Goal: Task Accomplishment & Management: Complete application form

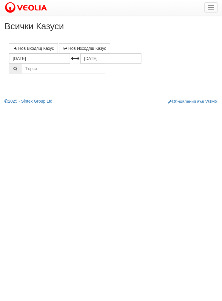
select select "1"
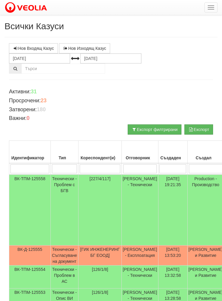
click at [94, 167] on input "search" at bounding box center [100, 168] width 41 height 9
type input "8"
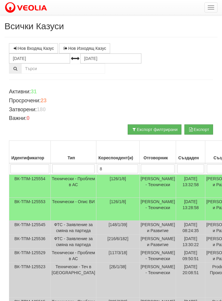
type input "80"
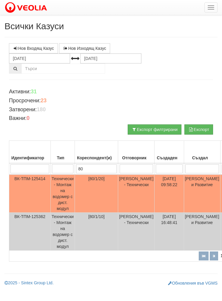
type input "80"
click at [61, 172] on input "search" at bounding box center [62, 168] width 21 height 9
click at [70, 177] on td "Технически - Монтаж на водомер с дист. модул" at bounding box center [63, 194] width 24 height 38
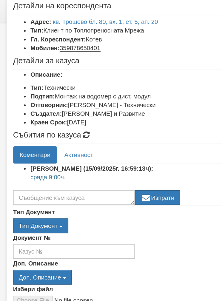
scroll to position [32, 0]
click at [106, 53] on li "Описание:" at bounding box center [117, 51] width 192 height 6
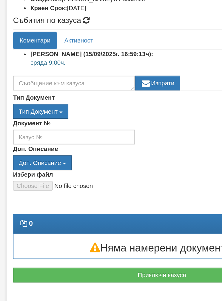
click at [100, 262] on button "Приключи казуса" at bounding box center [111, 267] width 204 height 10
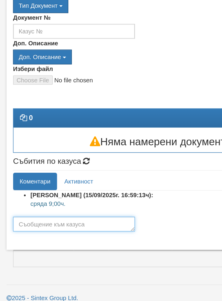
click at [65, 227] on textarea at bounding box center [51, 232] width 84 height 10
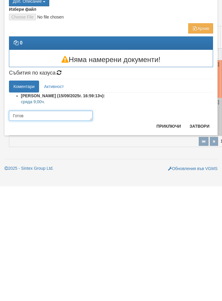
type textarea "Готов"
click at [172, 236] on button "Приключи" at bounding box center [169, 241] width 32 height 10
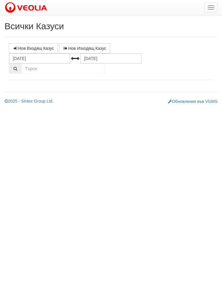
select select "1"
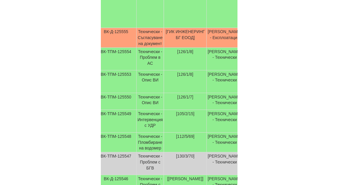
scroll to position [212, 13]
